Goal: Navigation & Orientation: Find specific page/section

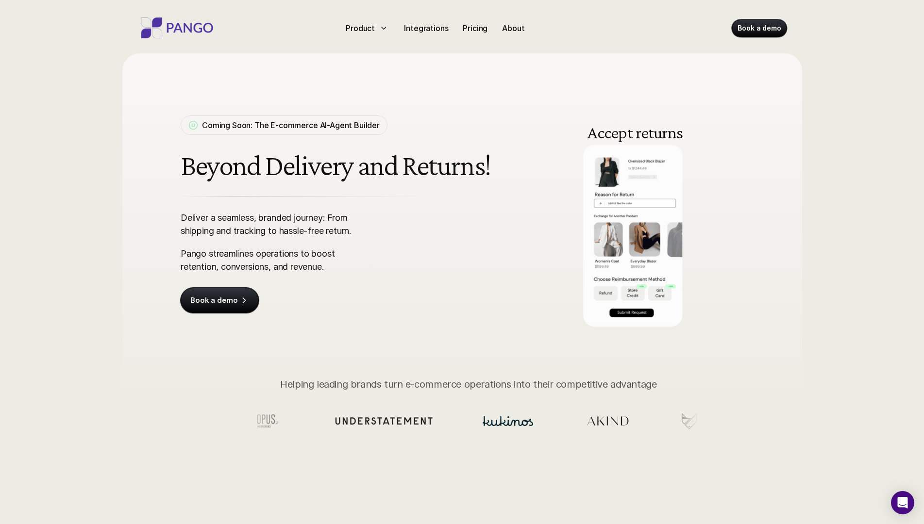
scroll to position [243, 0]
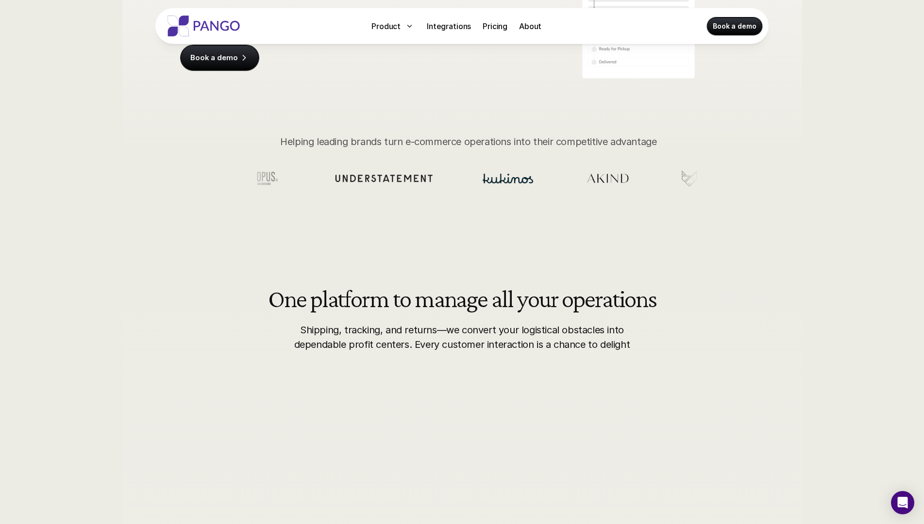
click at [449, 26] on p "Integrations" at bounding box center [449, 26] width 44 height 12
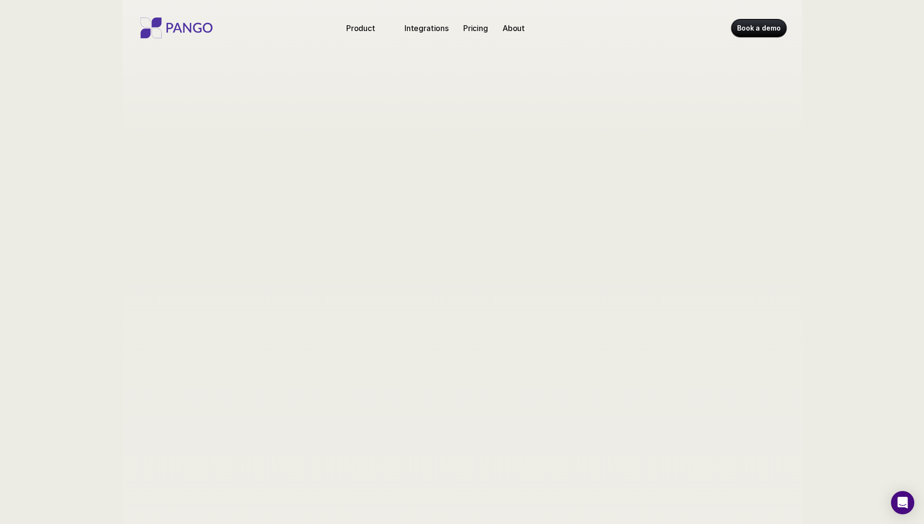
scroll to position [258, 0]
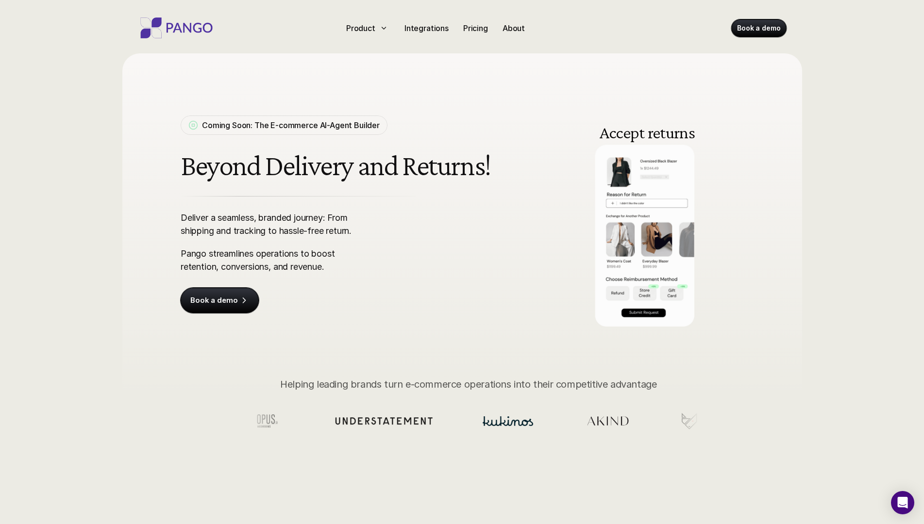
scroll to position [243, 0]
